Goal: Book appointment/travel/reservation

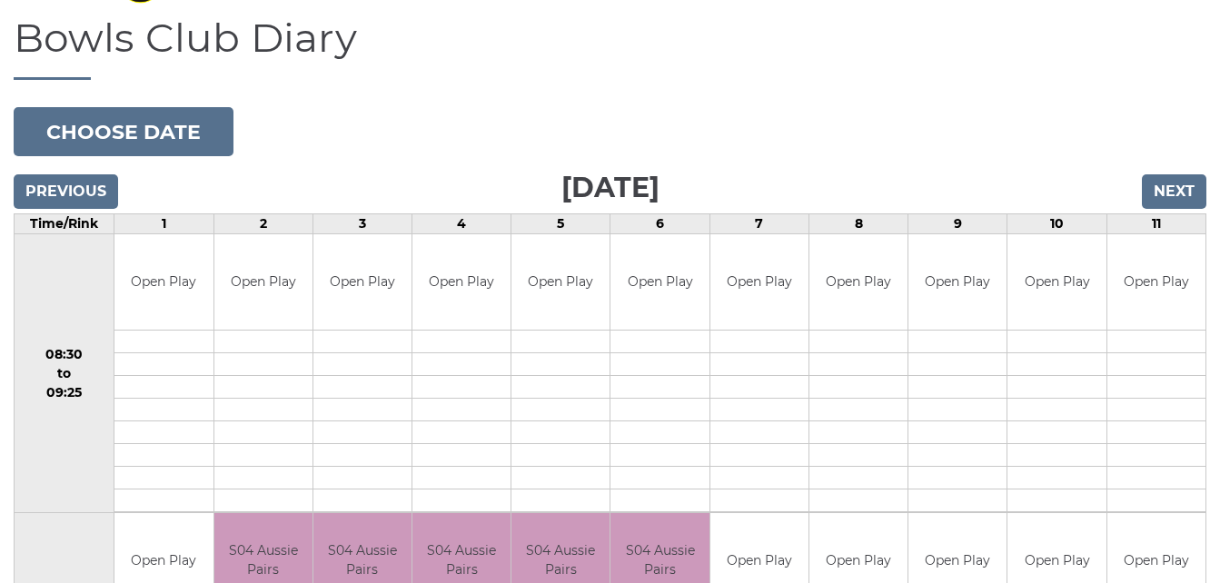
scroll to position [138, 0]
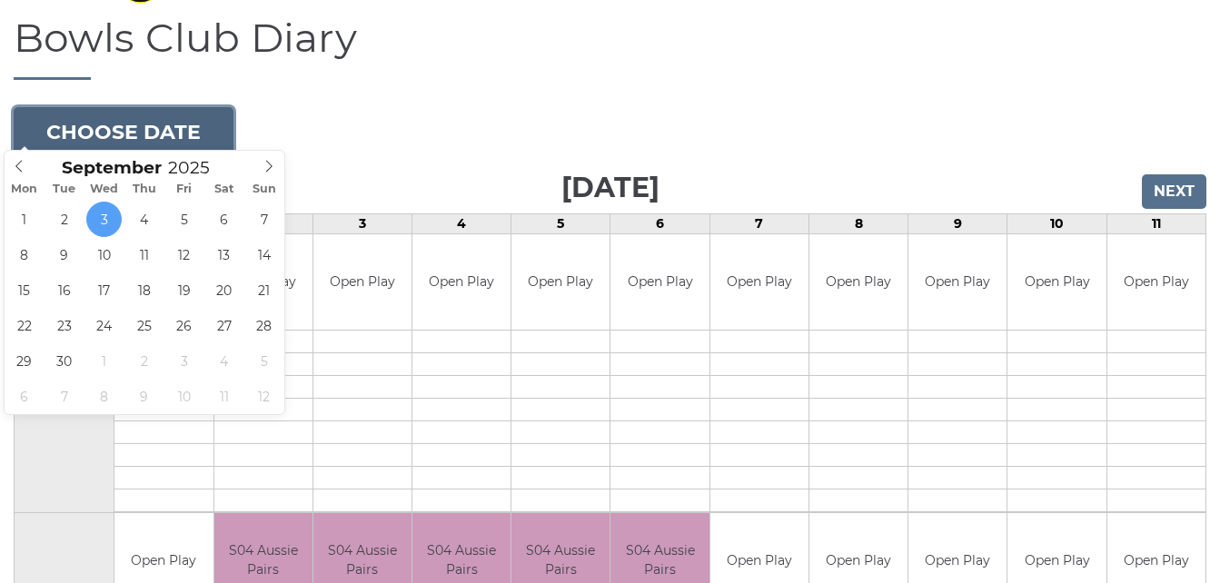
click at [184, 117] on button "Choose date" at bounding box center [124, 131] width 220 height 49
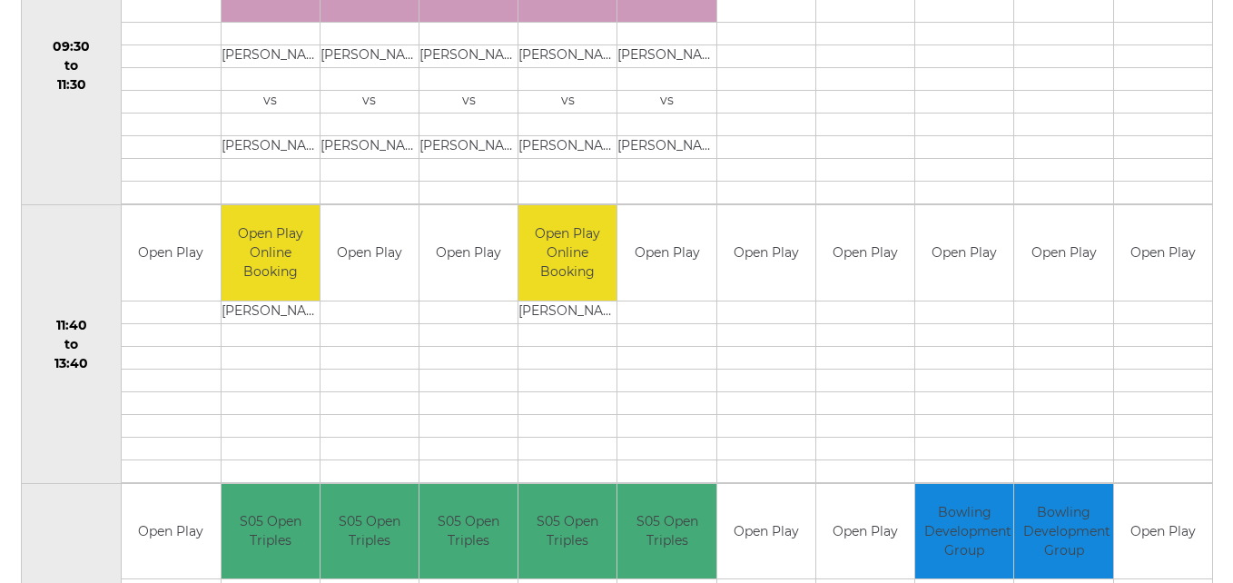
scroll to position [727, 0]
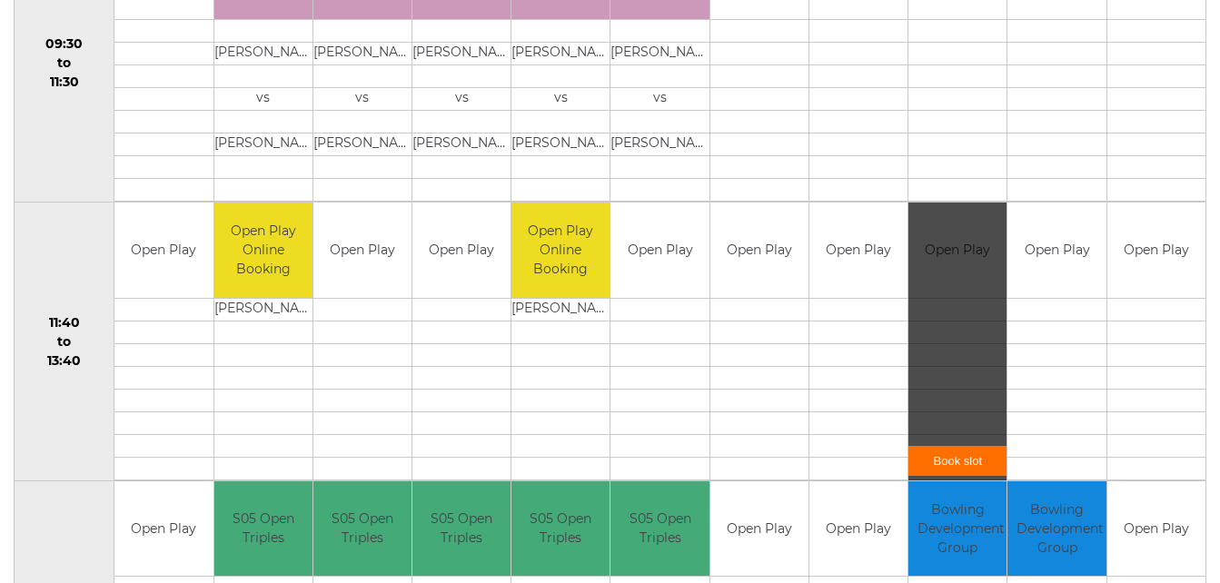
click at [965, 450] on link "Book slot" at bounding box center [957, 461] width 98 height 30
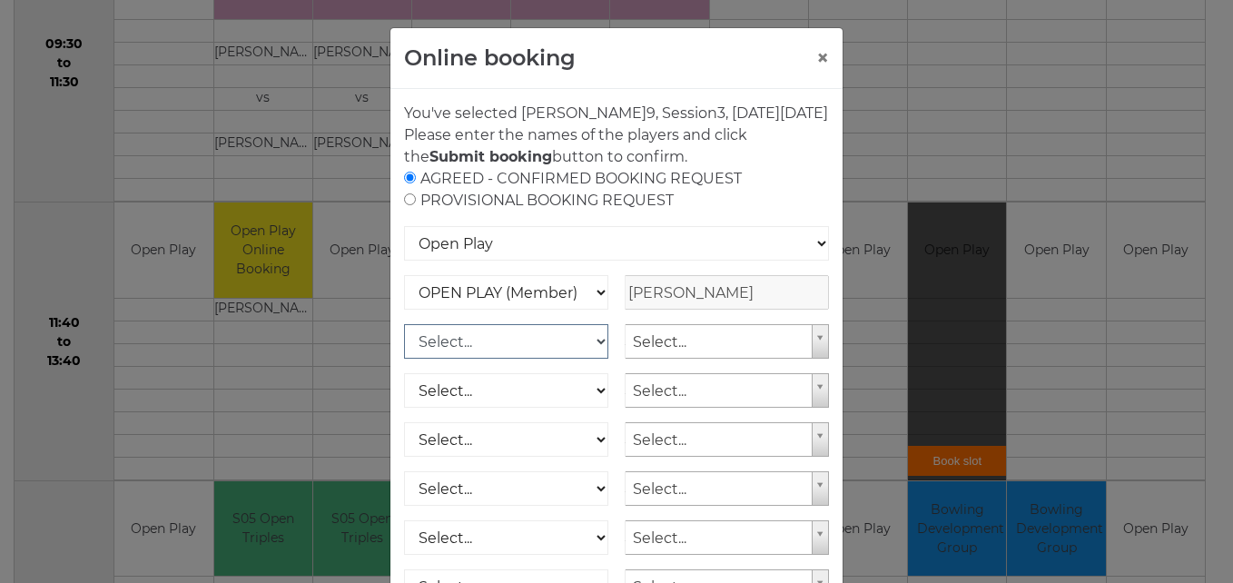
click at [595, 359] on select "Select... OPEN PLAY (Member) OPEN PLAY (Visitor) OPEN PLAY 1 HOUR (Member) OPEN…" at bounding box center [506, 341] width 204 height 35
select select "1_12"
click at [404, 346] on select "Select... OPEN PLAY (Member) OPEN PLAY (Visitor) OPEN PLAY 1 HOUR (Member) OPEN…" at bounding box center [506, 341] width 204 height 35
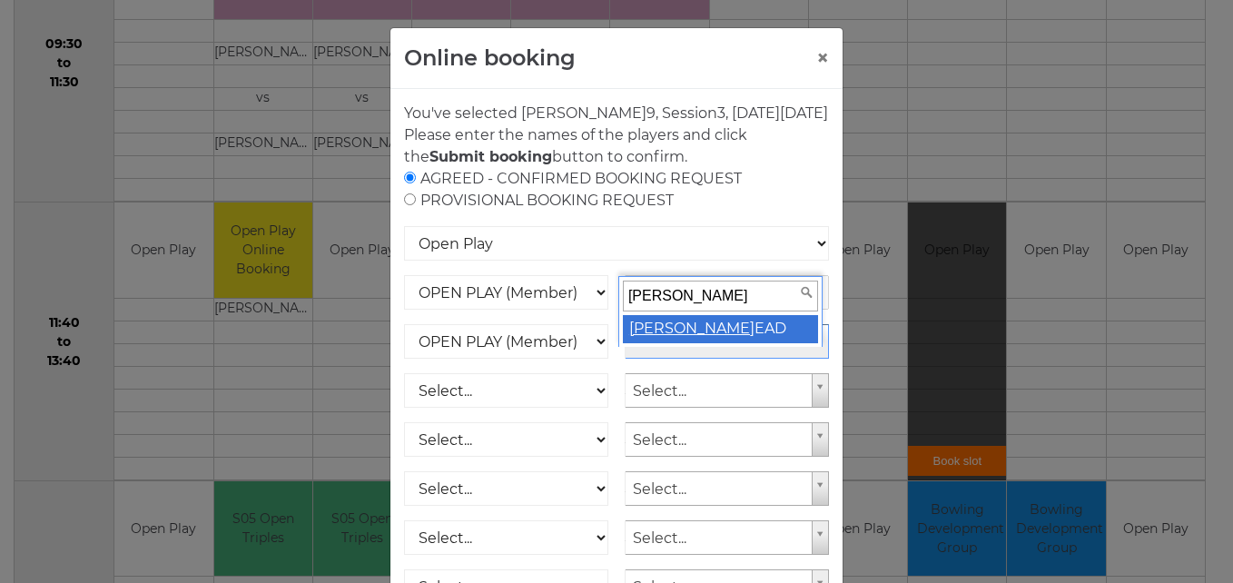
type input "mary h"
select select "1797"
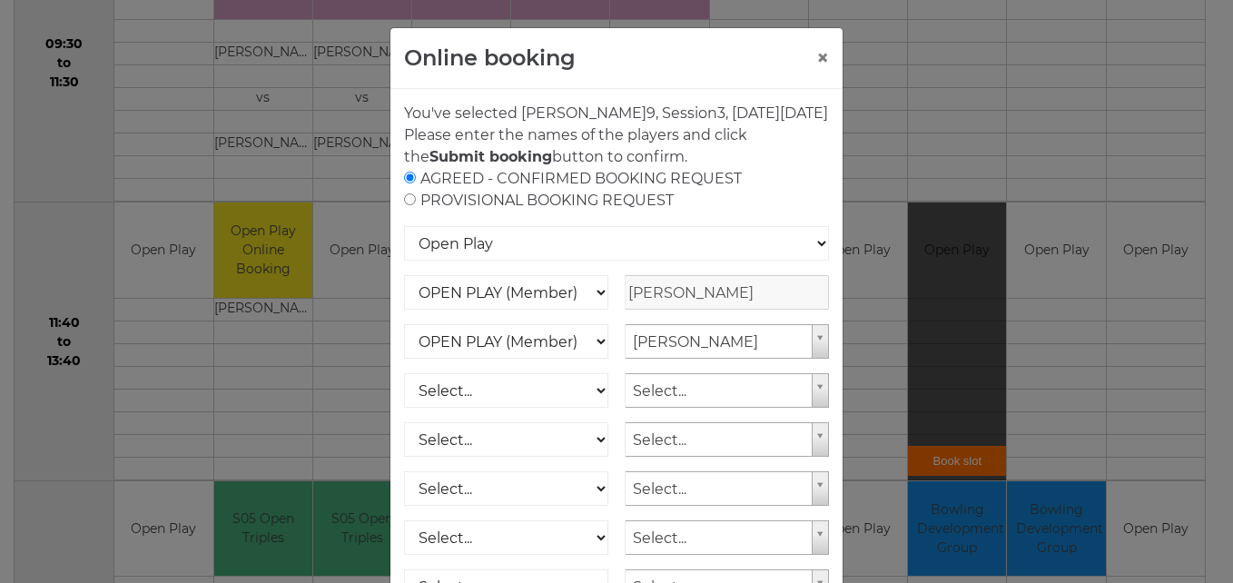
click at [778, 212] on div "AGREED - CONFIRMED BOOKING REQUEST PROVISIONAL BOOKING REQUEST" at bounding box center [616, 190] width 425 height 44
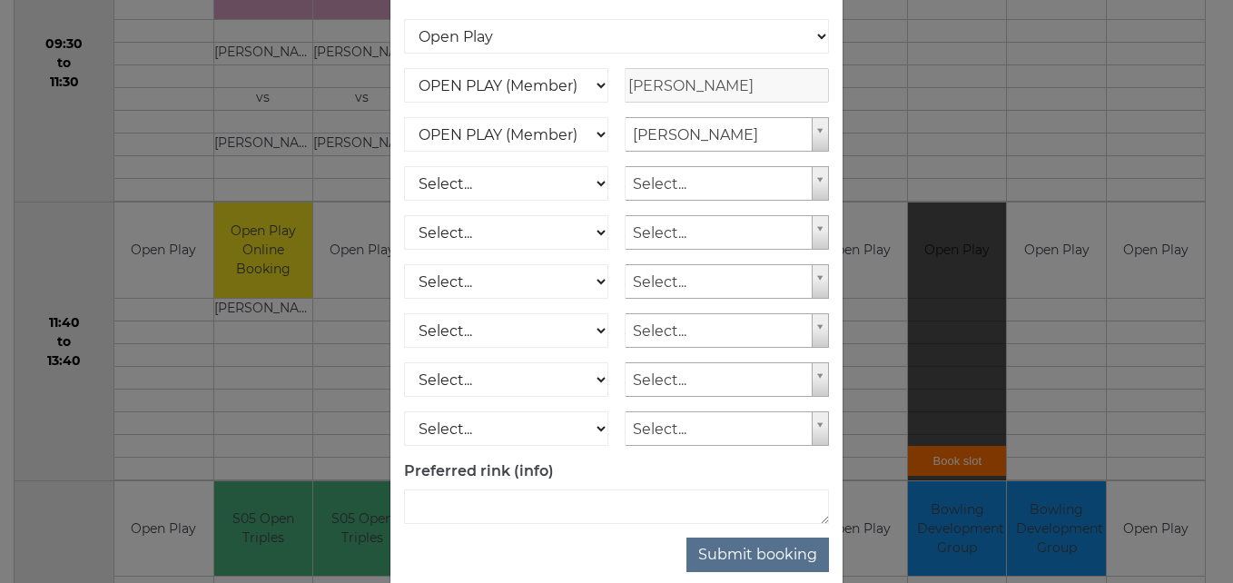
scroll to position [260, 0]
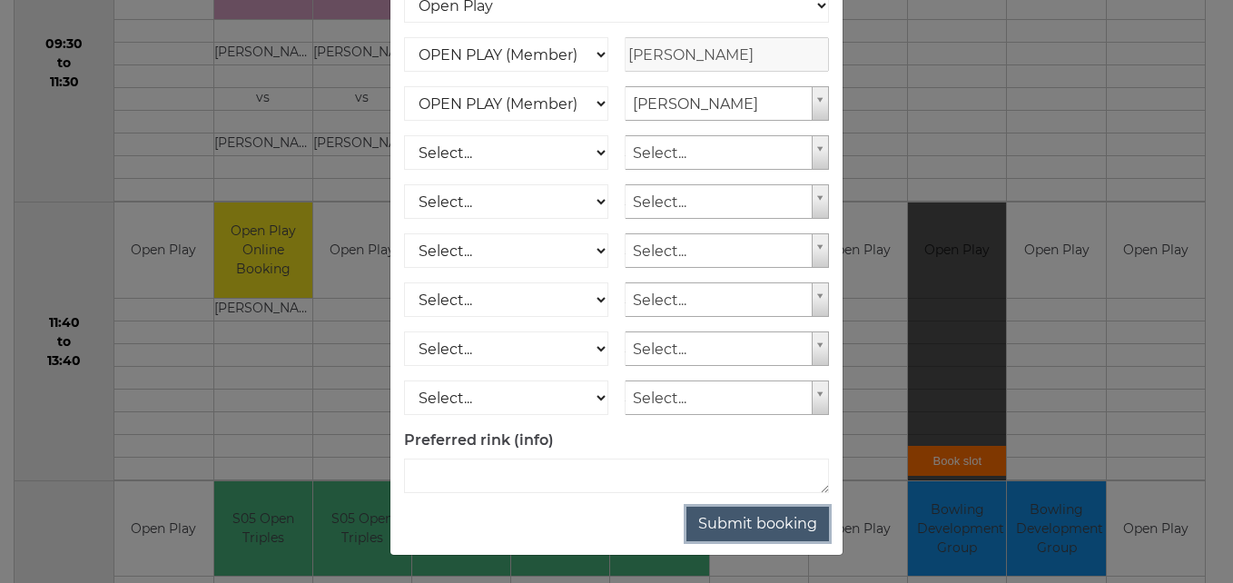
click at [786, 520] on button "Submit booking" at bounding box center [758, 524] width 143 height 35
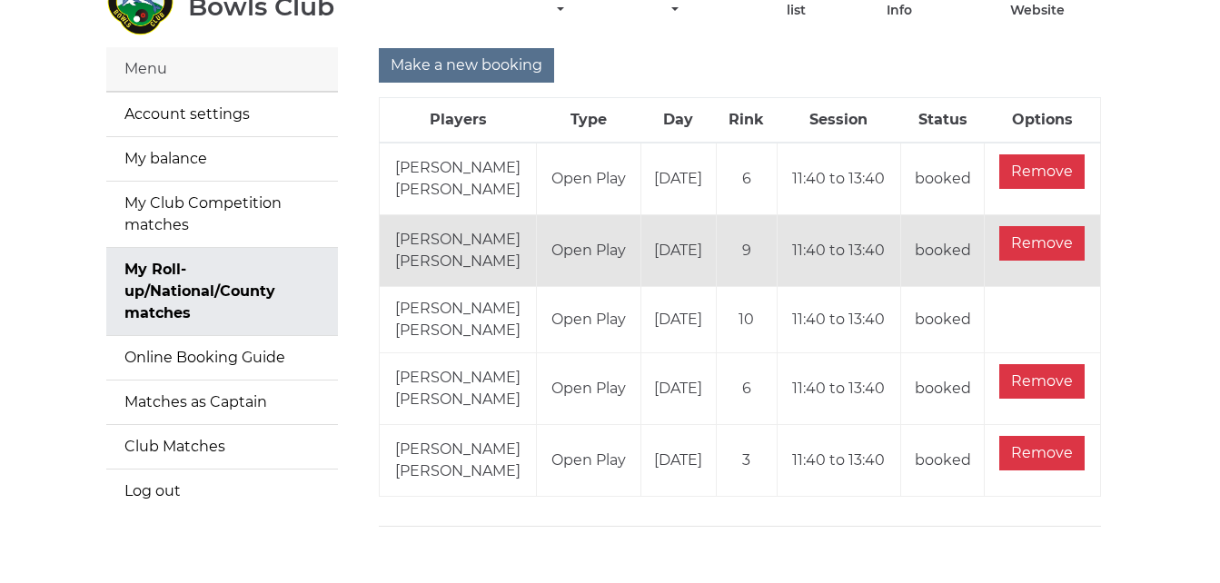
scroll to position [109, 0]
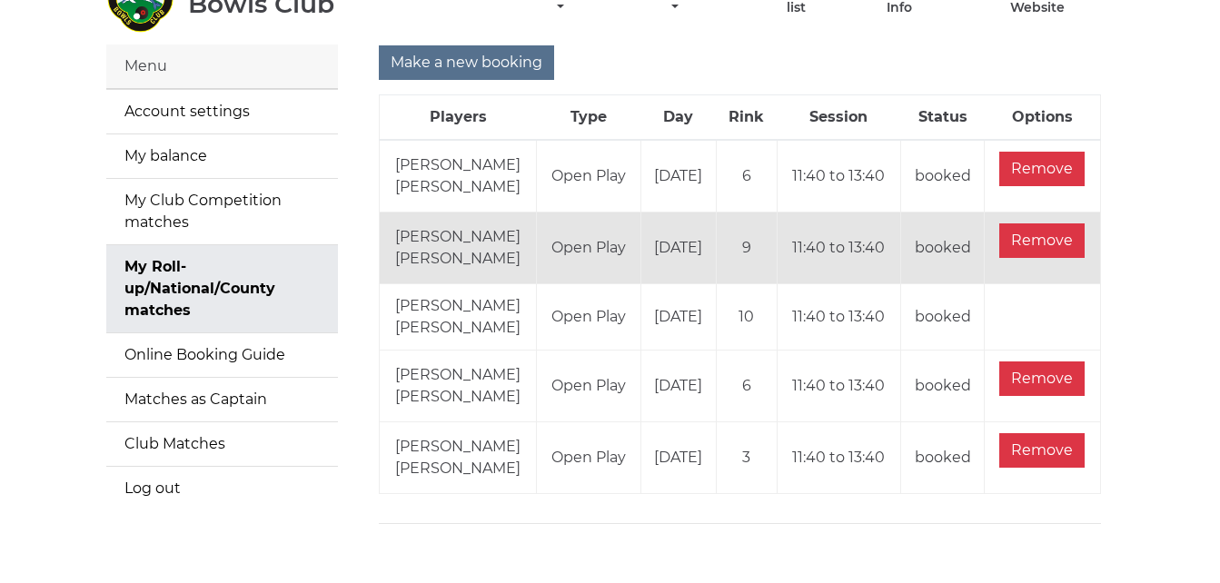
click at [1161, 517] on main "Menu Account settings My balance My Club Competition matches My Roll-up/Nationa…" at bounding box center [610, 292] width 1220 height 494
